Goal: Navigation & Orientation: Go to known website

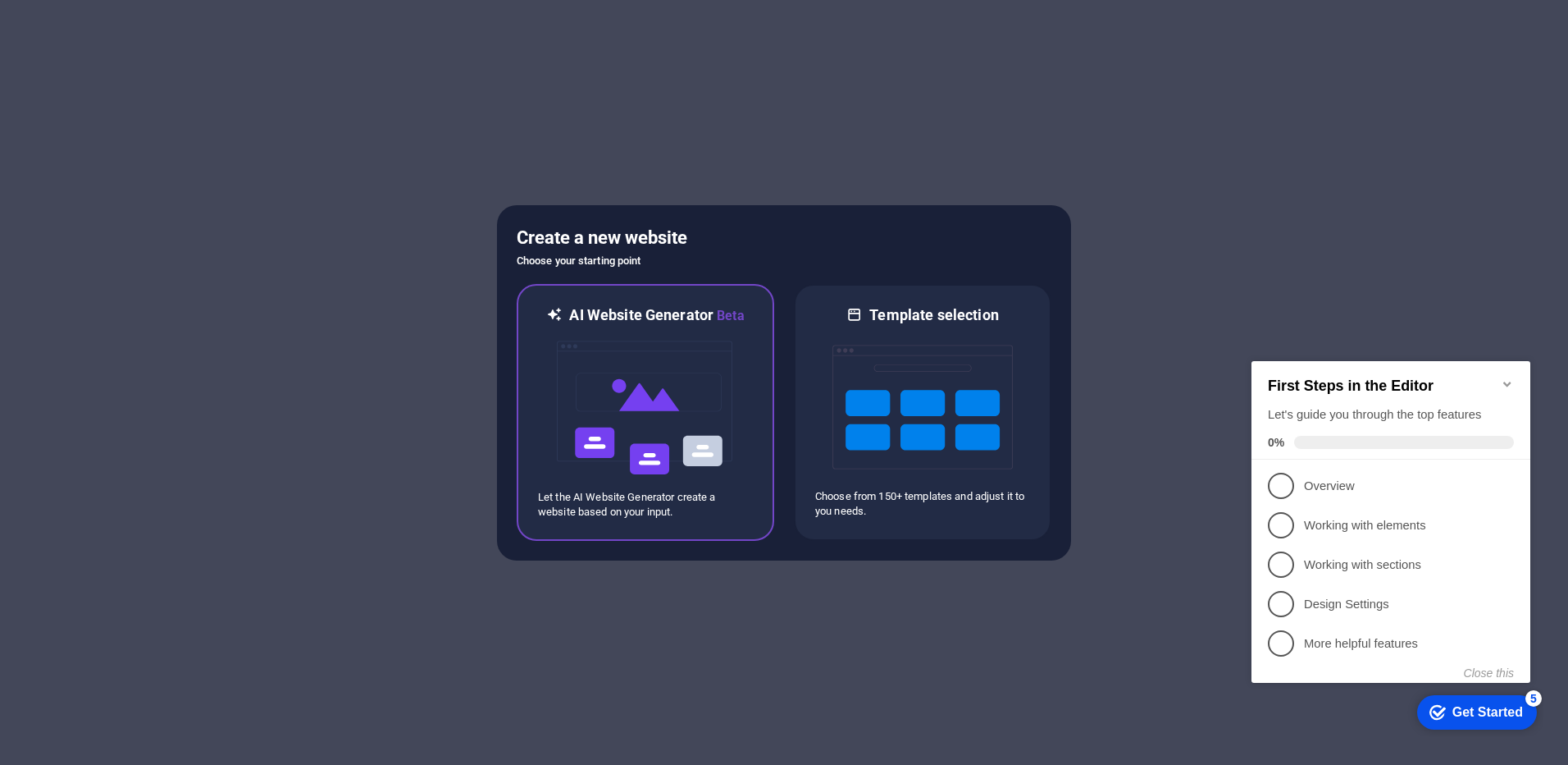
click at [639, 446] on img at bounding box center [645, 407] width 180 height 164
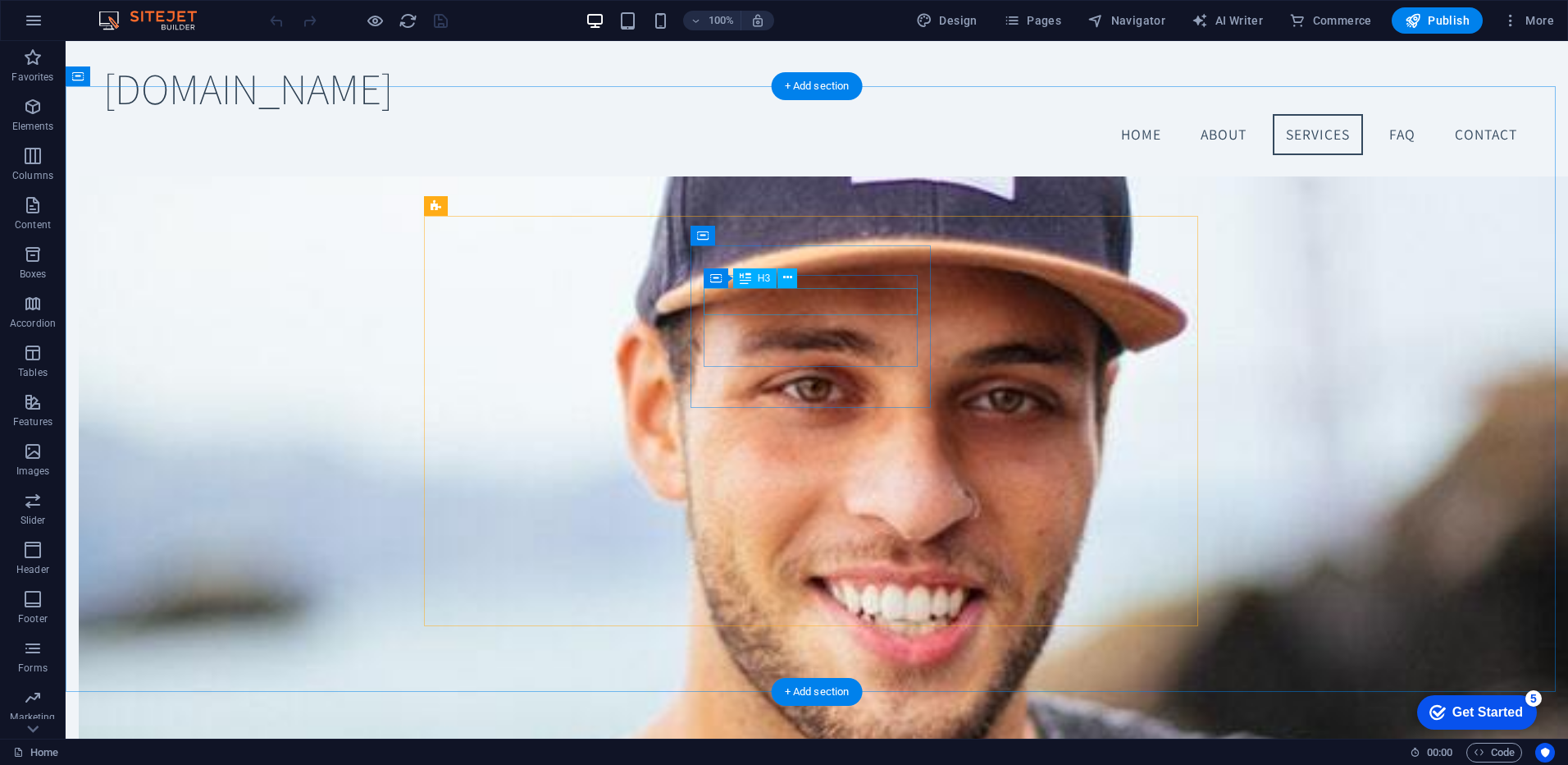
scroll to position [982, 0]
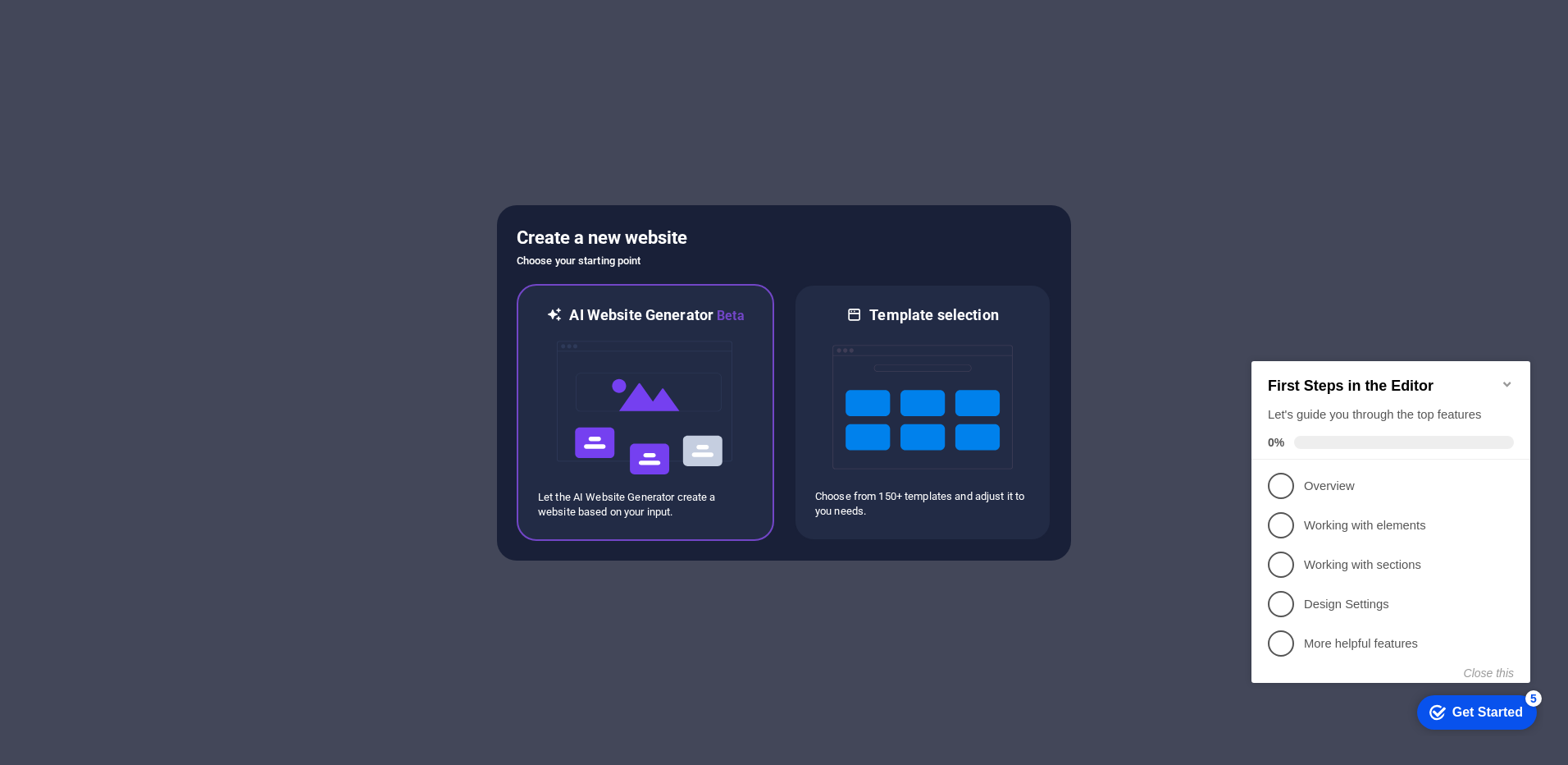
click at [579, 395] on img at bounding box center [645, 407] width 180 height 164
